Goal: Task Accomplishment & Management: Manage account settings

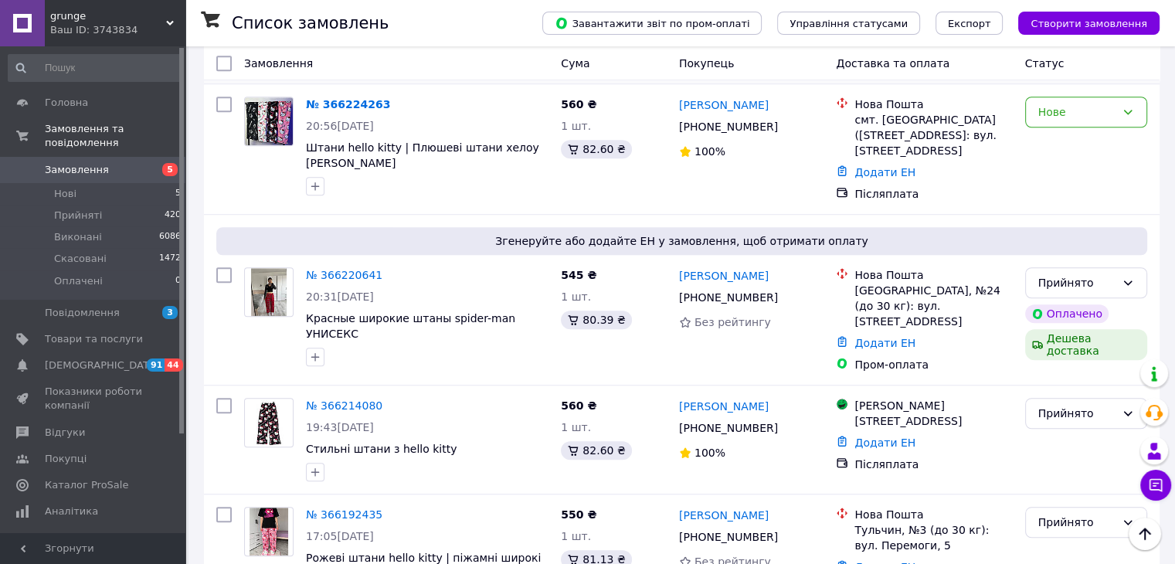
scroll to position [1236, 0]
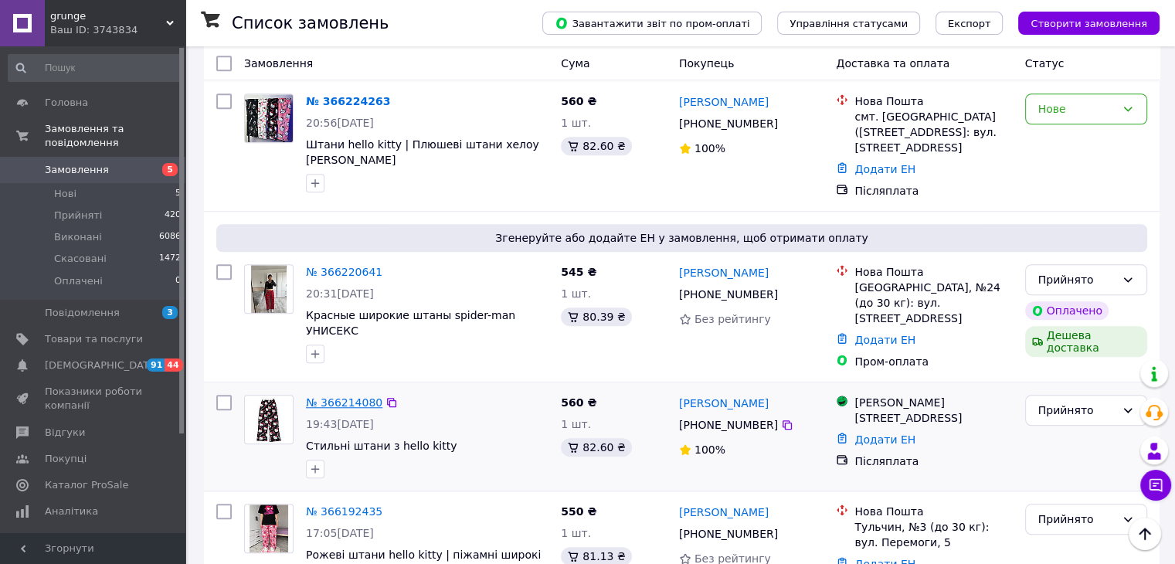
click at [335, 396] on link "№ 366214080" at bounding box center [344, 402] width 76 height 12
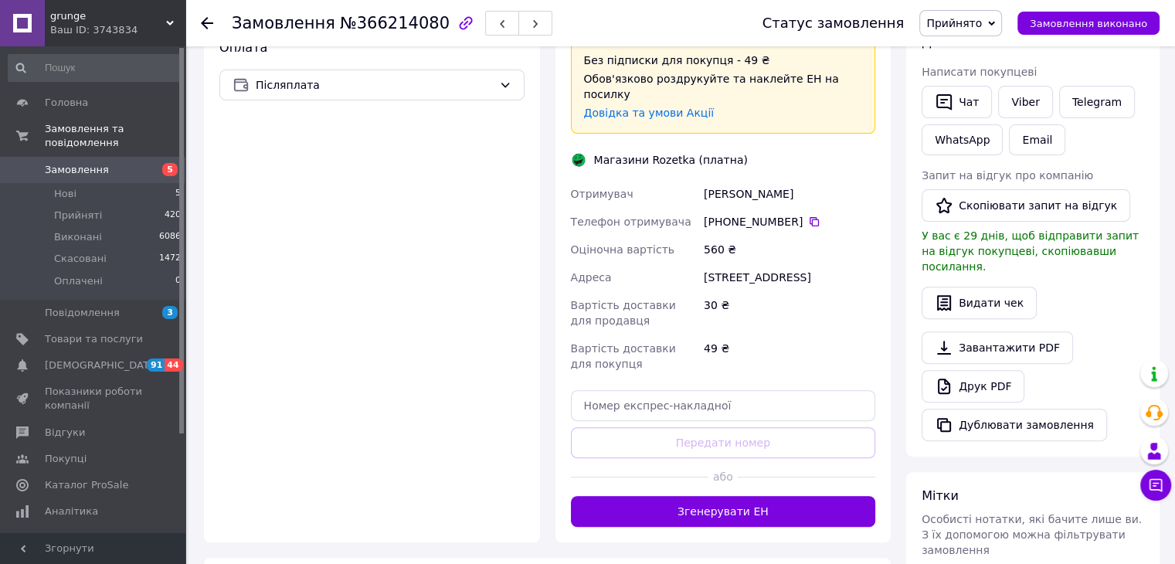
scroll to position [541, 0]
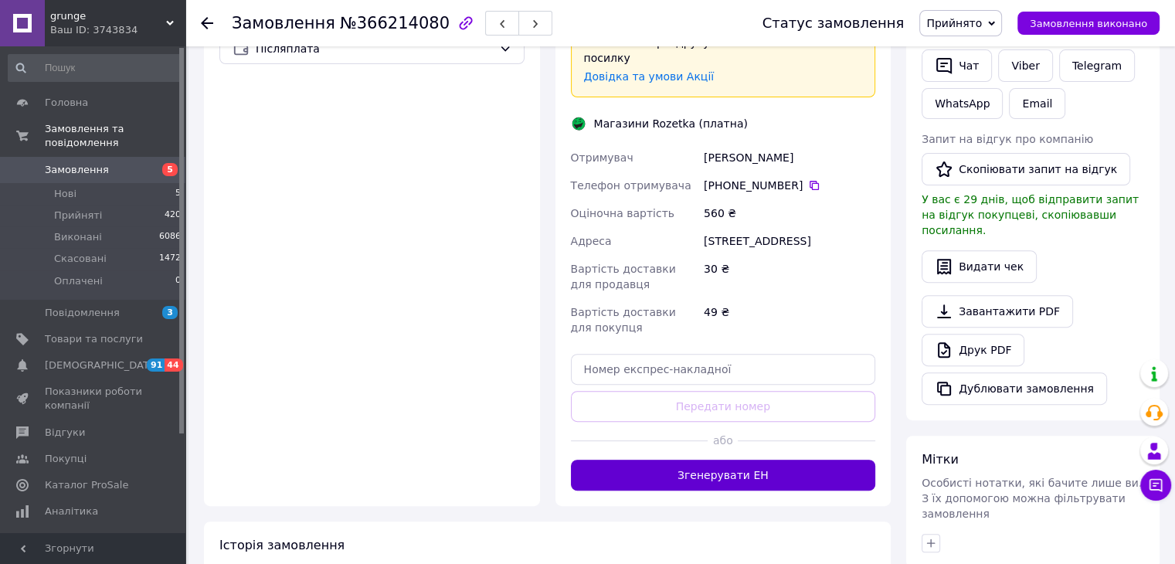
click at [726, 460] on button "Згенерувати ЕН" at bounding box center [723, 475] width 305 height 31
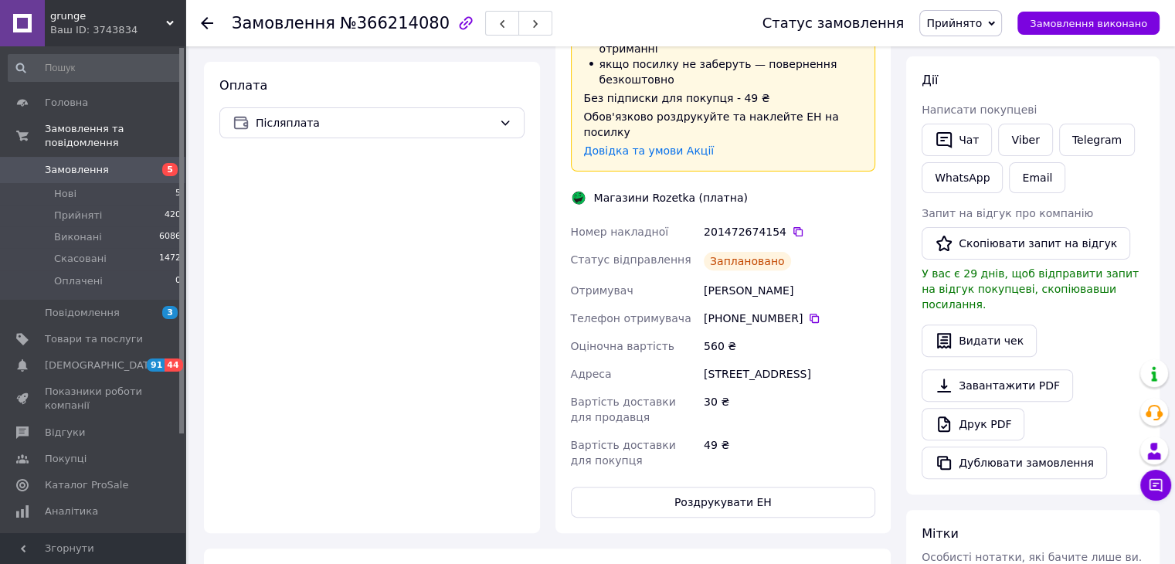
scroll to position [464, 0]
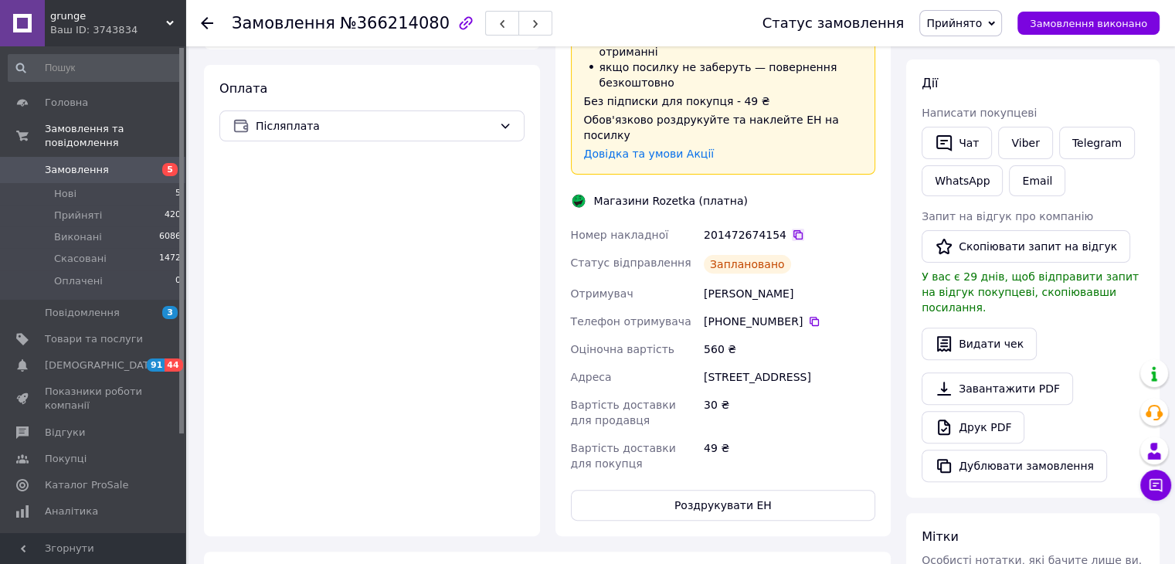
click at [793, 230] on icon at bounding box center [797, 234] width 9 height 9
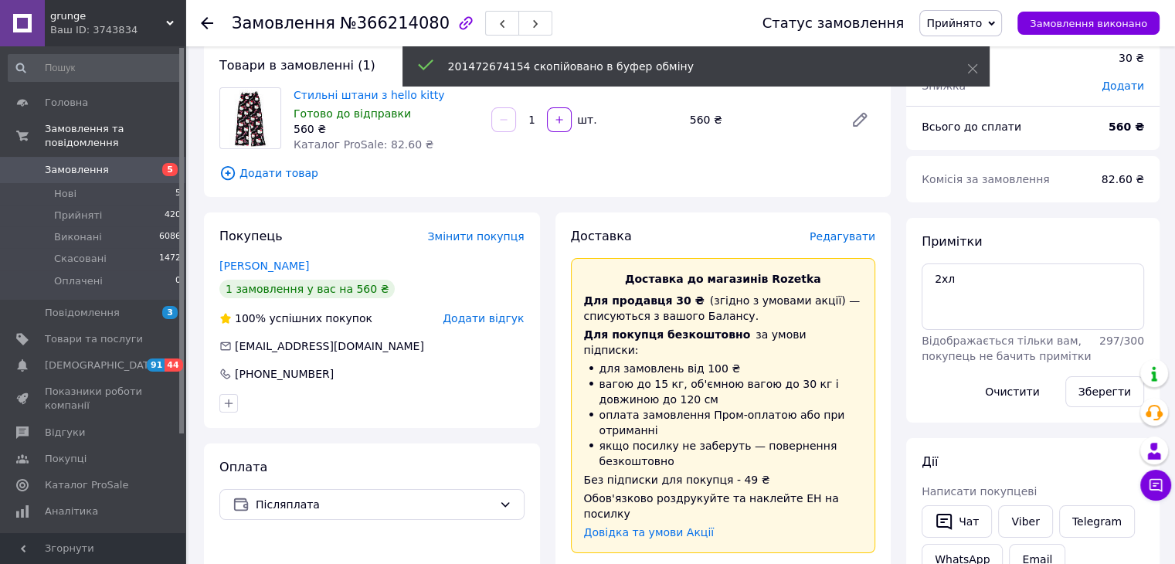
scroll to position [77, 0]
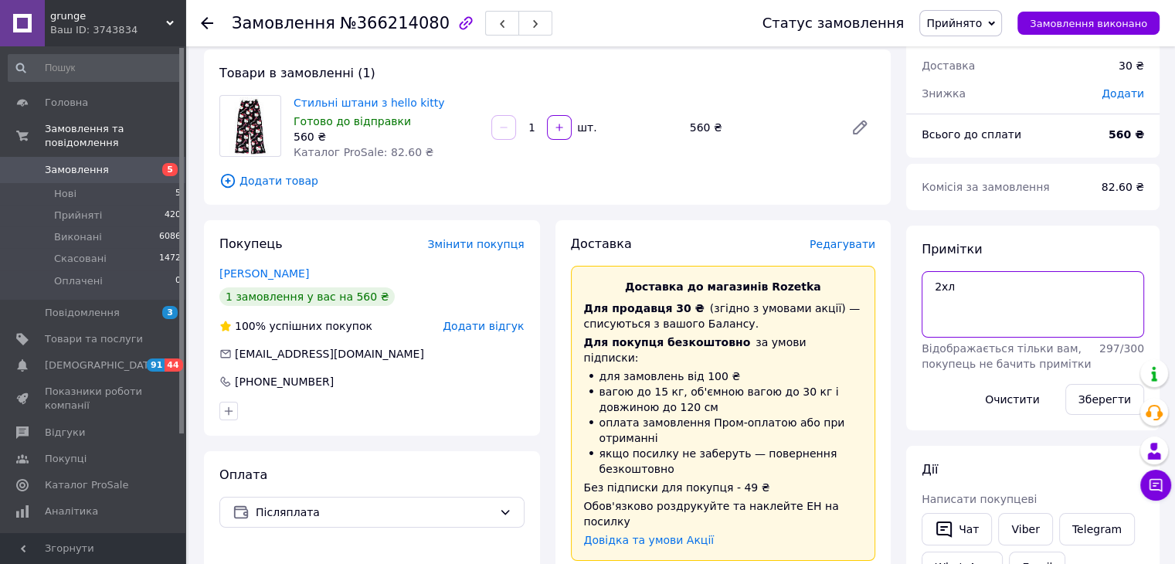
click at [974, 289] on textarea "2хл" at bounding box center [1033, 304] width 223 height 66
paste textarea "201472674154"
type textarea "2хл 201472674154"
click at [1103, 403] on button "Зберегти" at bounding box center [1104, 399] width 79 height 31
click at [139, 163] on span "Замовлення" at bounding box center [94, 170] width 98 height 14
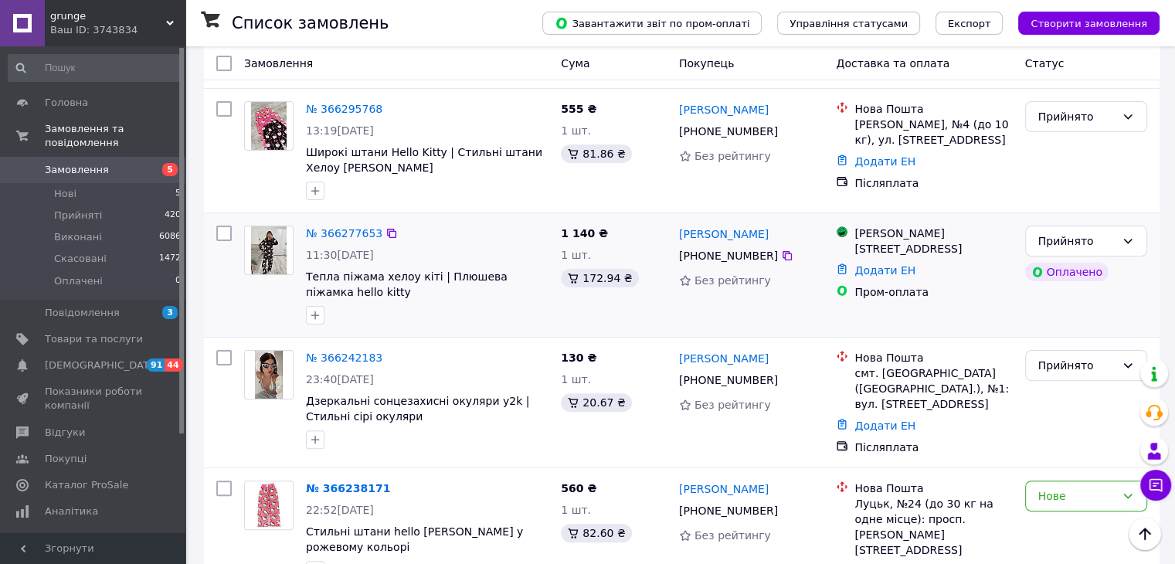
scroll to position [386, 0]
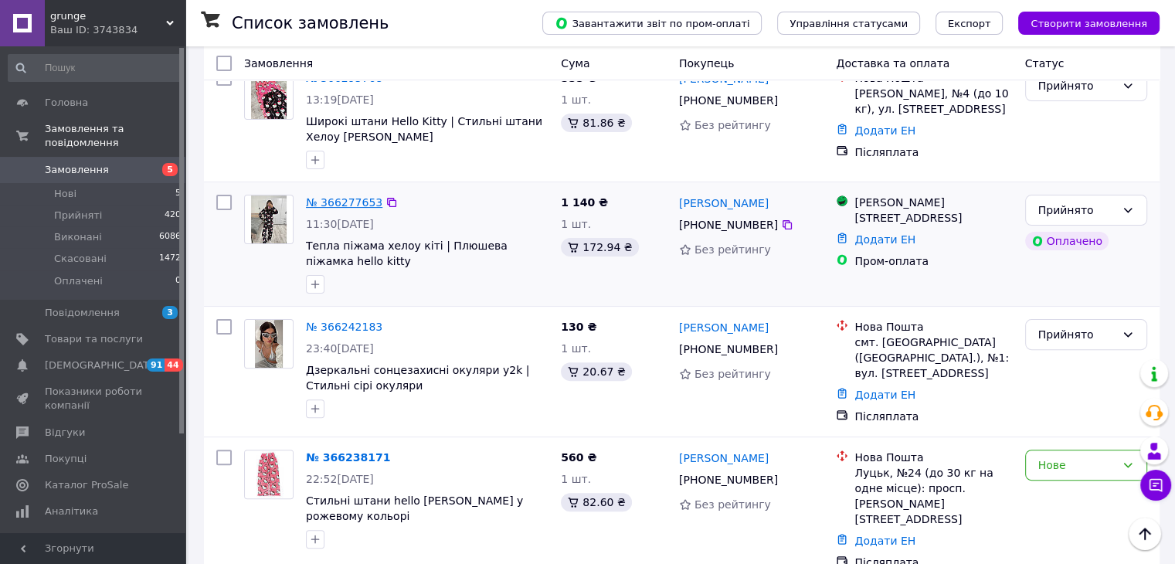
click at [350, 199] on link "№ 366277653" at bounding box center [344, 202] width 76 height 12
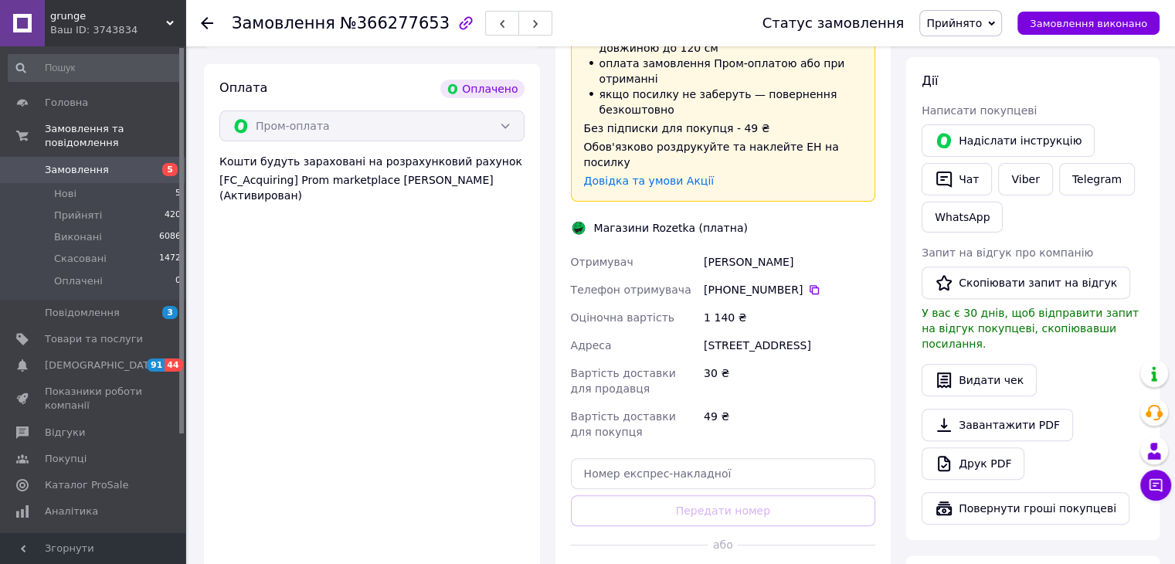
scroll to position [773, 0]
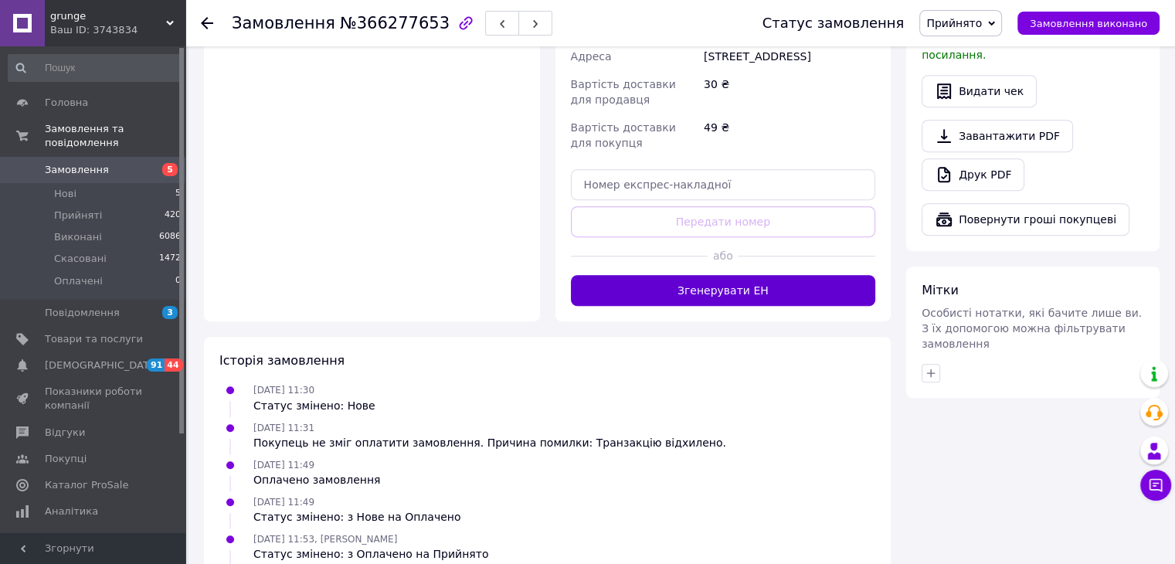
click at [732, 275] on button "Згенерувати ЕН" at bounding box center [723, 290] width 305 height 31
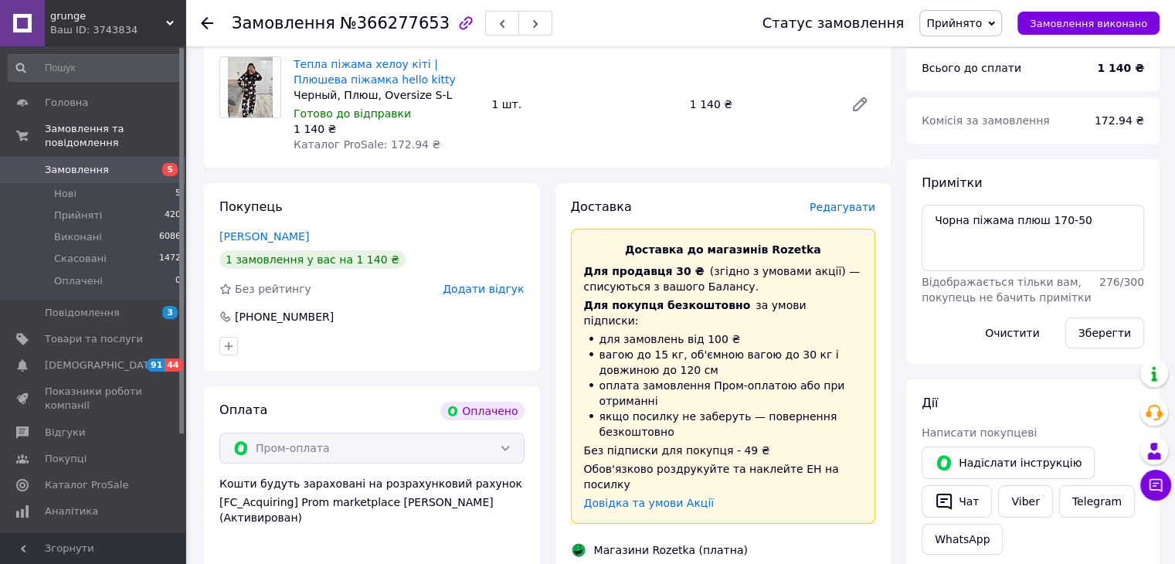
scroll to position [309, 0]
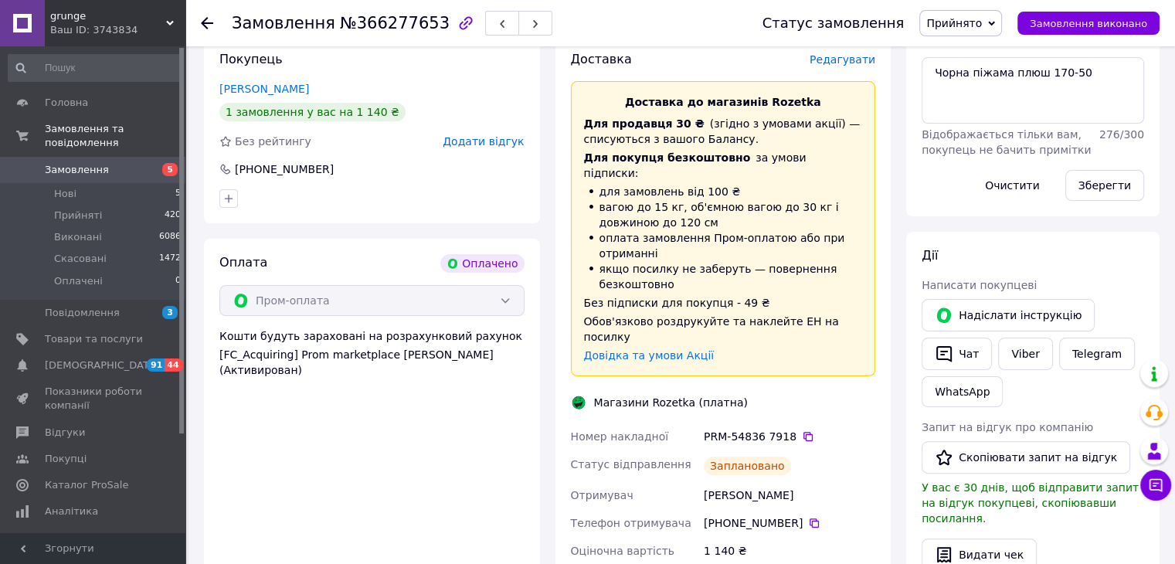
click at [120, 163] on span "Замовлення" at bounding box center [94, 170] width 98 height 14
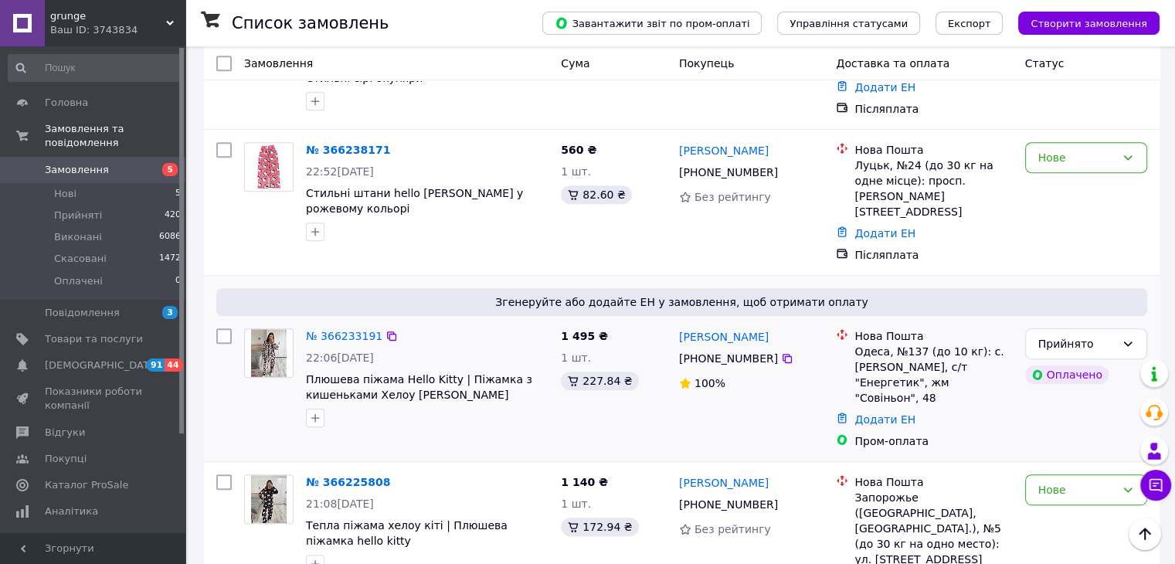
scroll to position [695, 0]
click at [783, 352] on icon at bounding box center [787, 356] width 9 height 9
click at [879, 412] on link "Додати ЕН" at bounding box center [885, 418] width 61 height 12
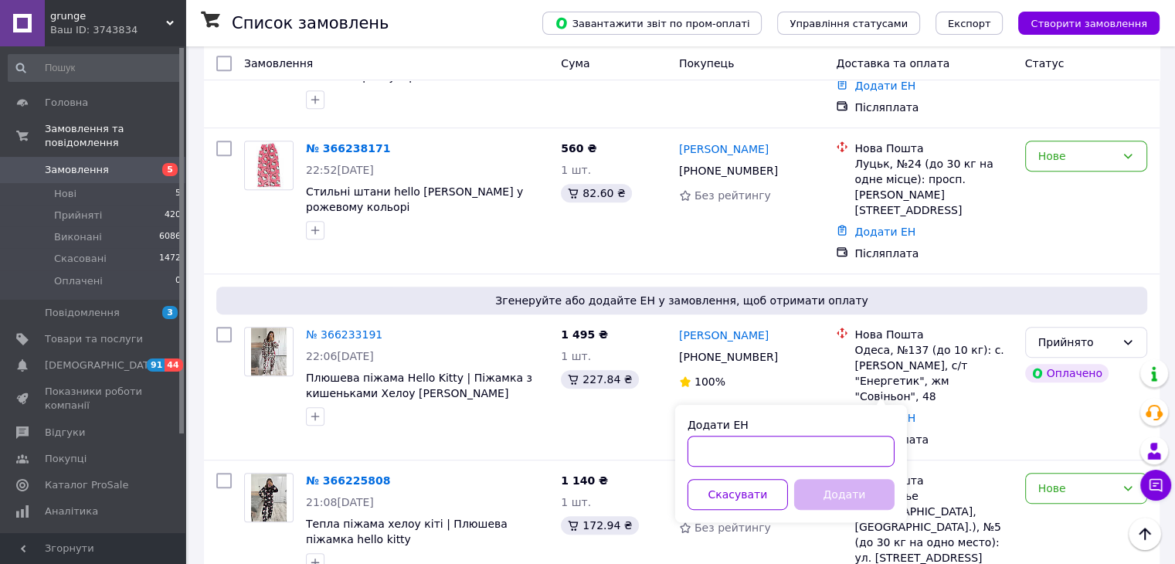
click at [804, 440] on input "Додати ЕН" at bounding box center [791, 451] width 207 height 31
paste input "20451269000991"
type input "20451269000991"
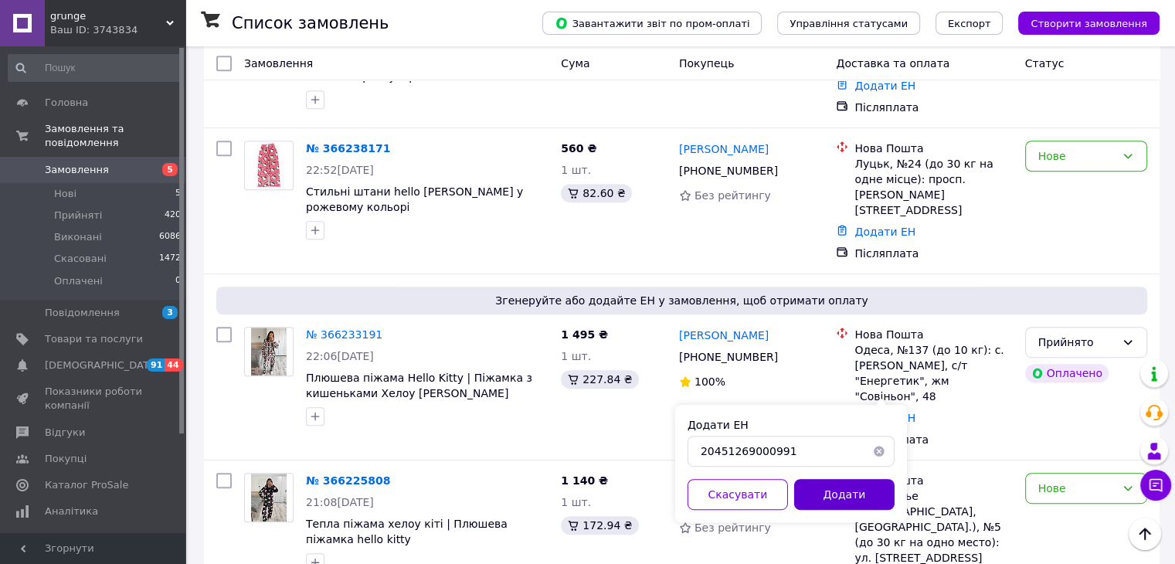
click at [858, 497] on button "Додати" at bounding box center [844, 494] width 100 height 31
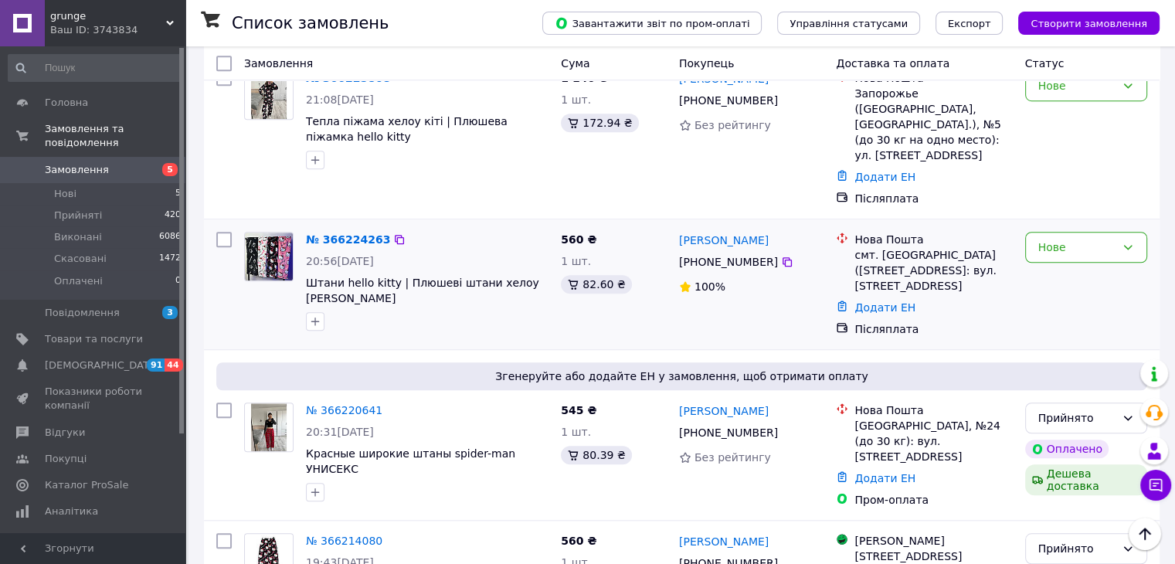
scroll to position [1236, 0]
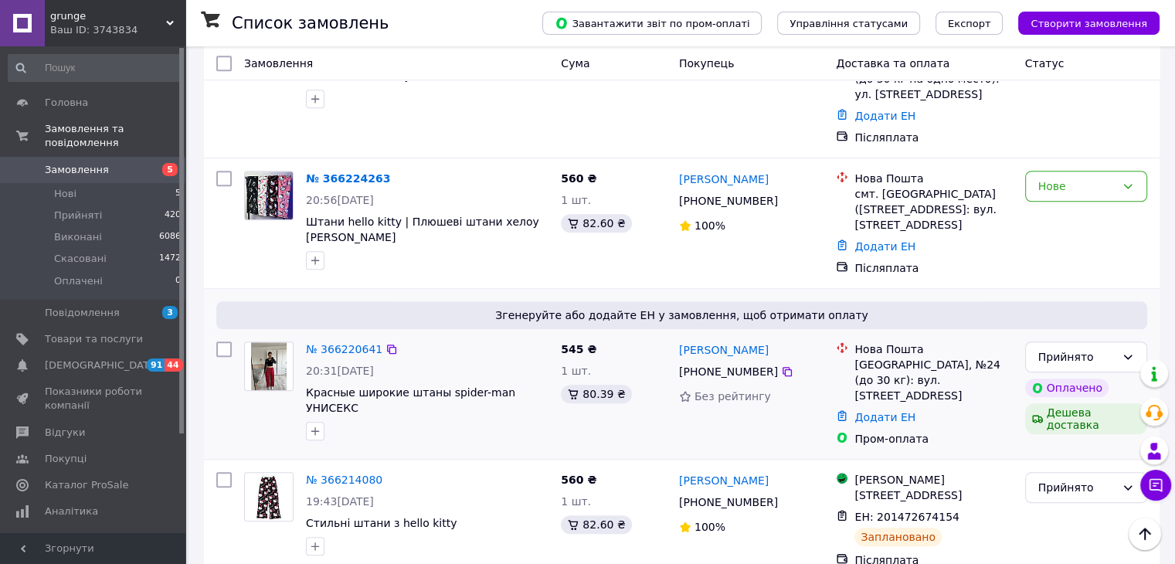
drag, startPoint x: 780, startPoint y: 283, endPoint x: 751, endPoint y: 317, distance: 44.4
click at [781, 365] on icon at bounding box center [787, 371] width 12 height 12
click at [881, 411] on link "Додати ЕН" at bounding box center [885, 417] width 61 height 12
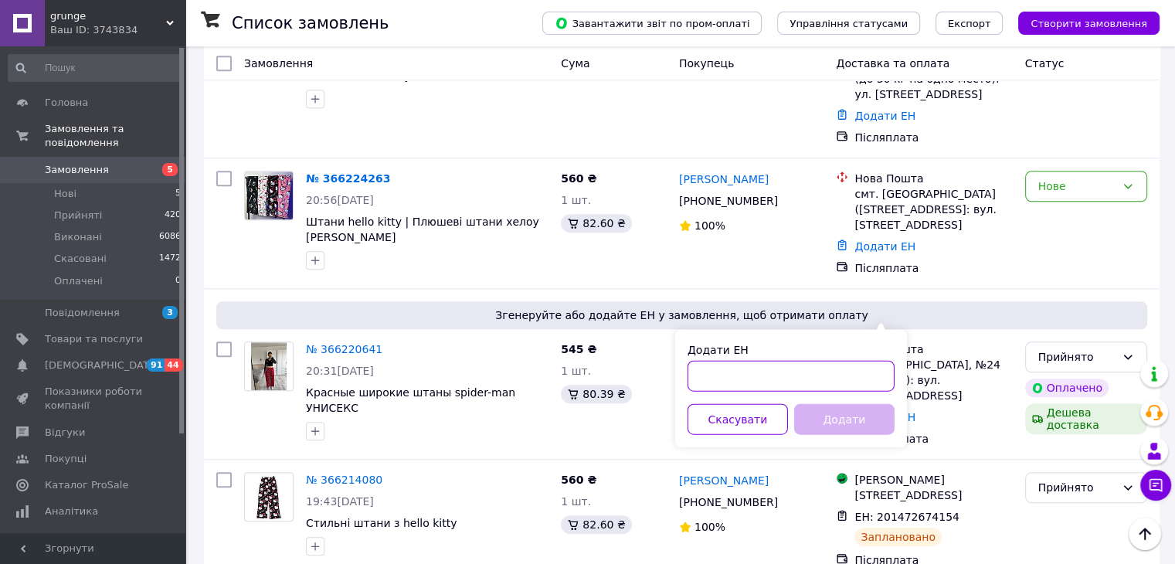
click at [770, 388] on input "Додати ЕН" at bounding box center [791, 375] width 207 height 31
paste input "20451269000399"
type input "20451269000399"
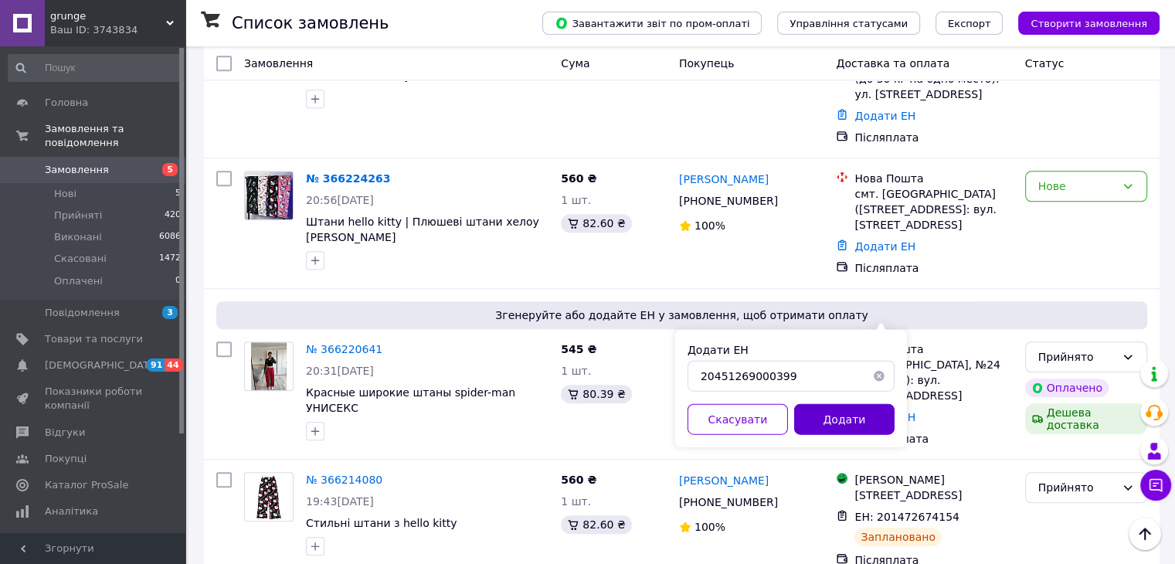
click at [849, 419] on button "Додати" at bounding box center [844, 418] width 100 height 31
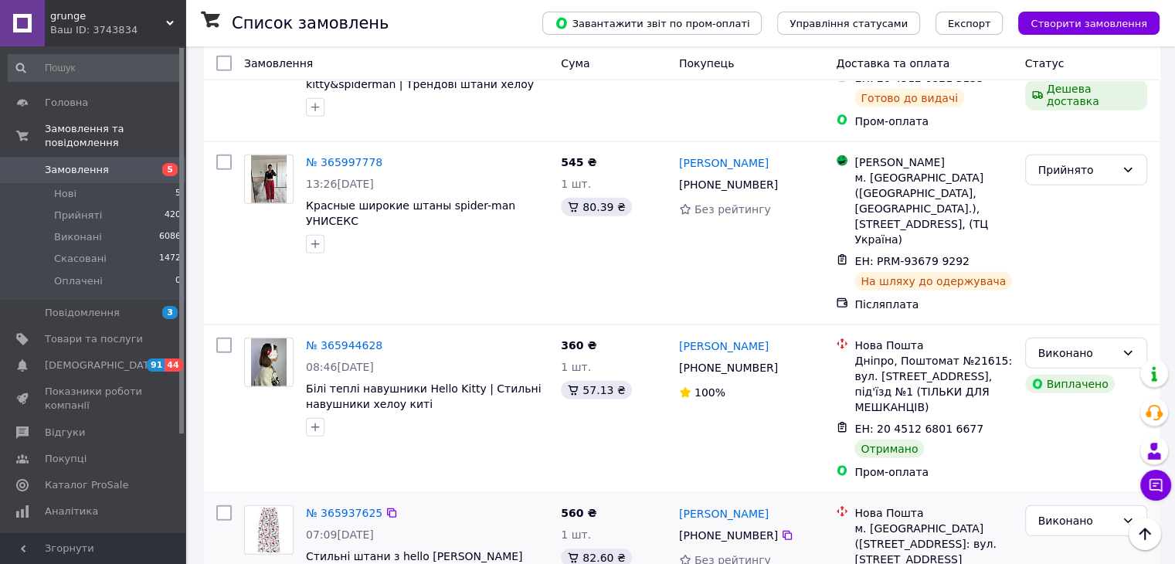
scroll to position [3940, 0]
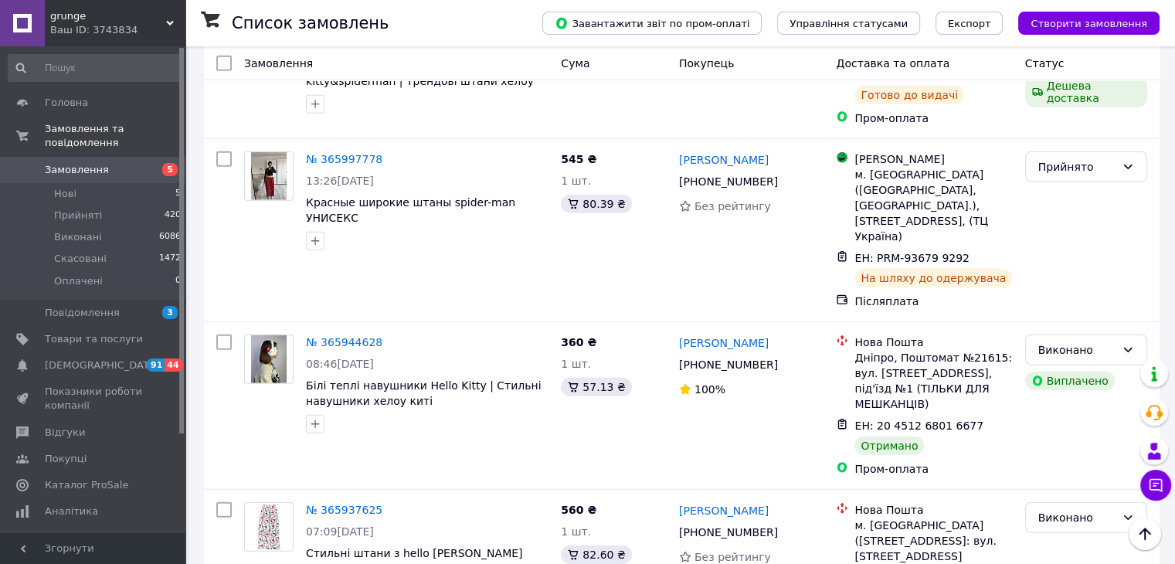
click at [90, 161] on link "Замовлення 5" at bounding box center [95, 170] width 190 height 26
click at [88, 163] on span "Замовлення" at bounding box center [77, 170] width 64 height 14
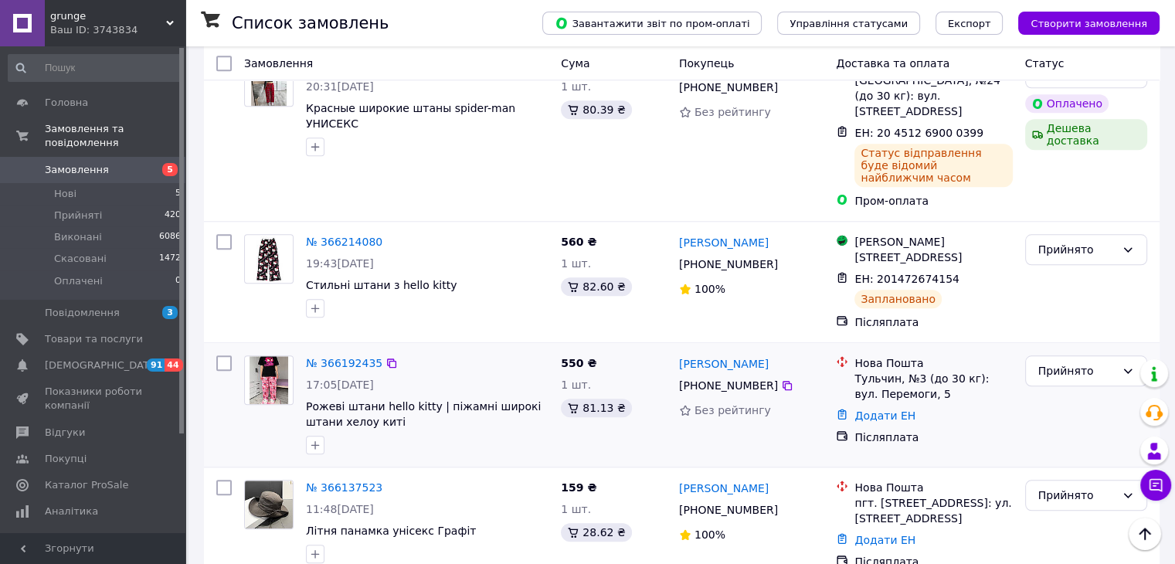
scroll to position [1545, 0]
